Goal: Find specific fact: Find specific fact

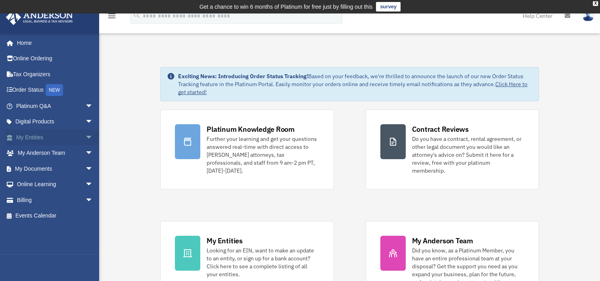
click at [45, 137] on link "My Entities arrow_drop_down" at bounding box center [56, 137] width 100 height 16
click at [85, 136] on span "arrow_drop_down" at bounding box center [93, 137] width 16 height 16
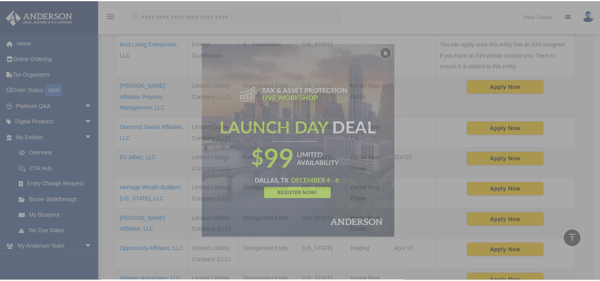
scroll to position [245, 0]
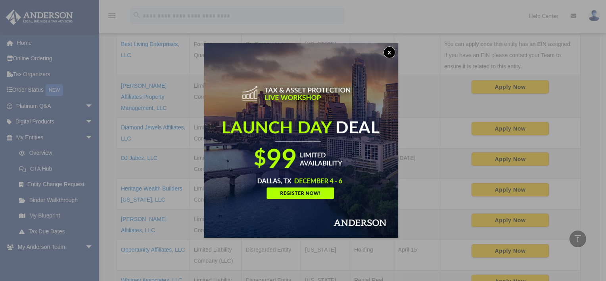
click at [393, 52] on button "x" at bounding box center [390, 52] width 12 height 12
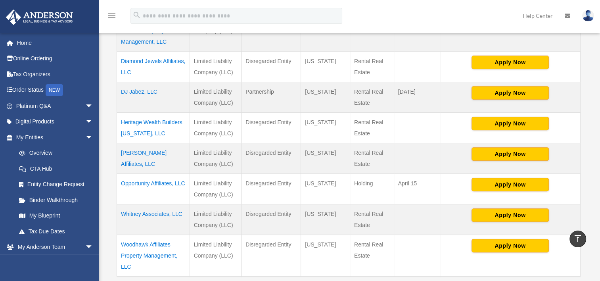
scroll to position [324, 0]
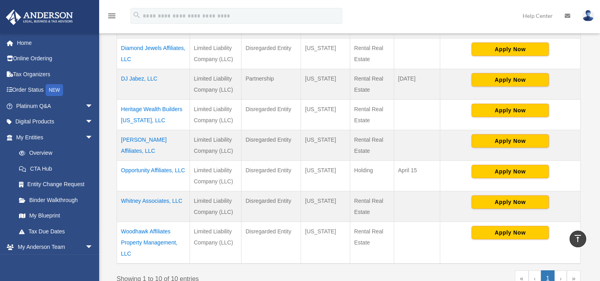
click at [146, 99] on td "Heritage Wealth Builders Texas, LLC" at bounding box center [153, 114] width 73 height 31
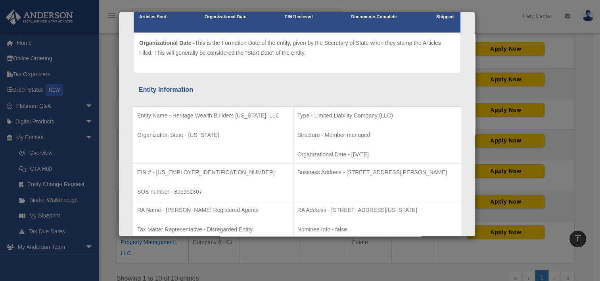
scroll to position [119, 0]
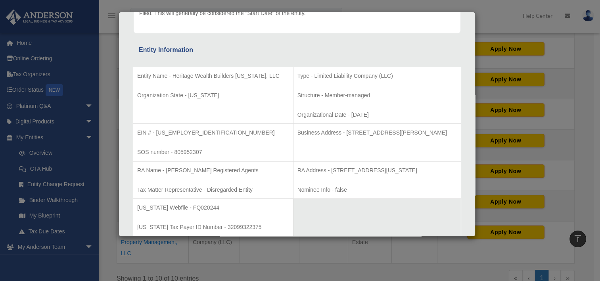
click at [195, 93] on p "Organization State - Texas" at bounding box center [213, 95] width 152 height 10
copy p "Texas"
drag, startPoint x: 137, startPoint y: 131, endPoint x: 185, endPoint y: 135, distance: 48.1
click at [185, 135] on p "EIN # - 33-4076186" at bounding box center [213, 133] width 152 height 10
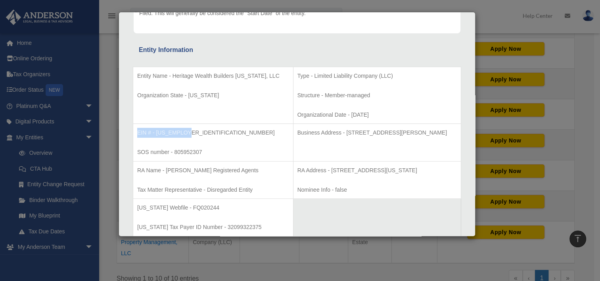
copy p "EIN # - 33-4076186"
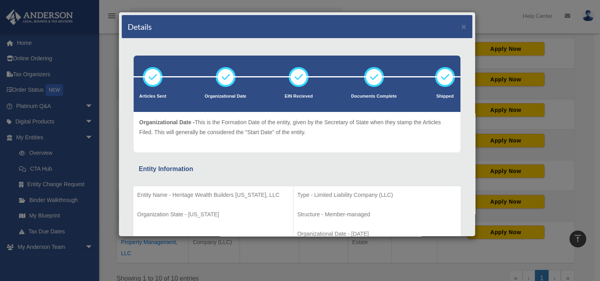
scroll to position [0, 0]
